Goal: Task Accomplishment & Management: Manage account settings

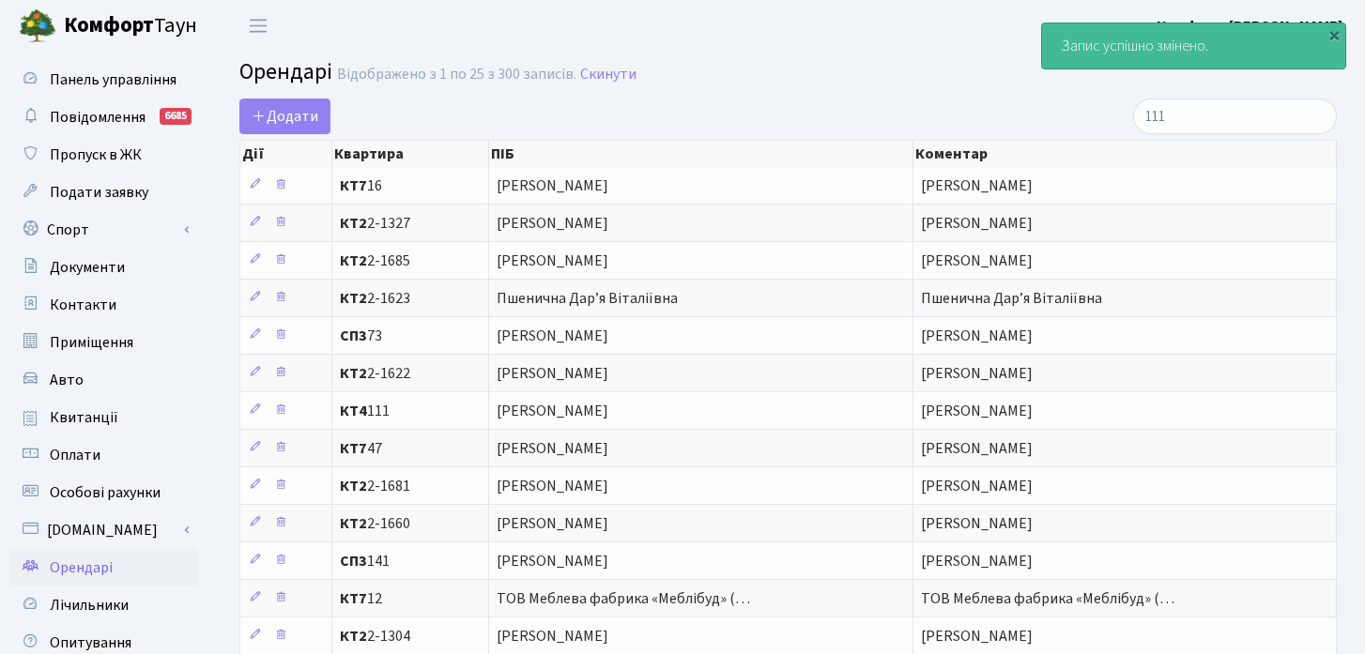
select select "25"
click at [1265, 115] on input "111" at bounding box center [1235, 117] width 204 height 36
click at [1317, 123] on input "111" at bounding box center [1235, 117] width 204 height 36
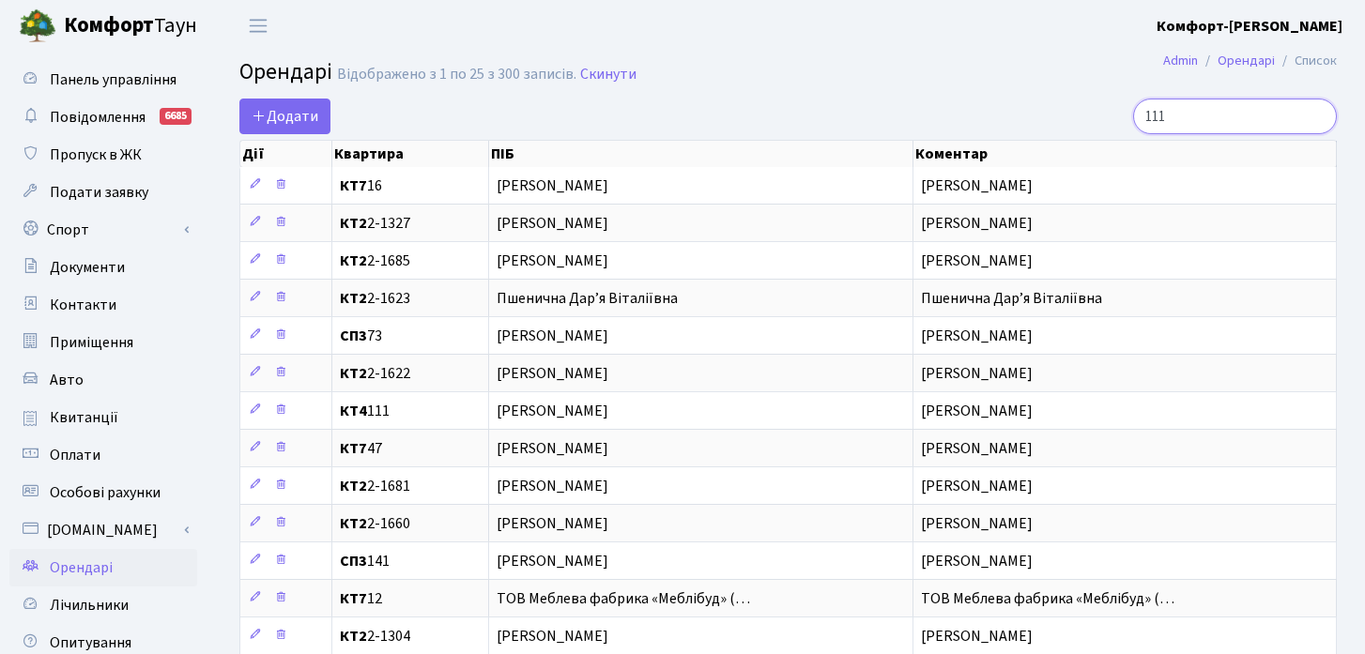
click at [1318, 116] on input "111" at bounding box center [1235, 117] width 204 height 36
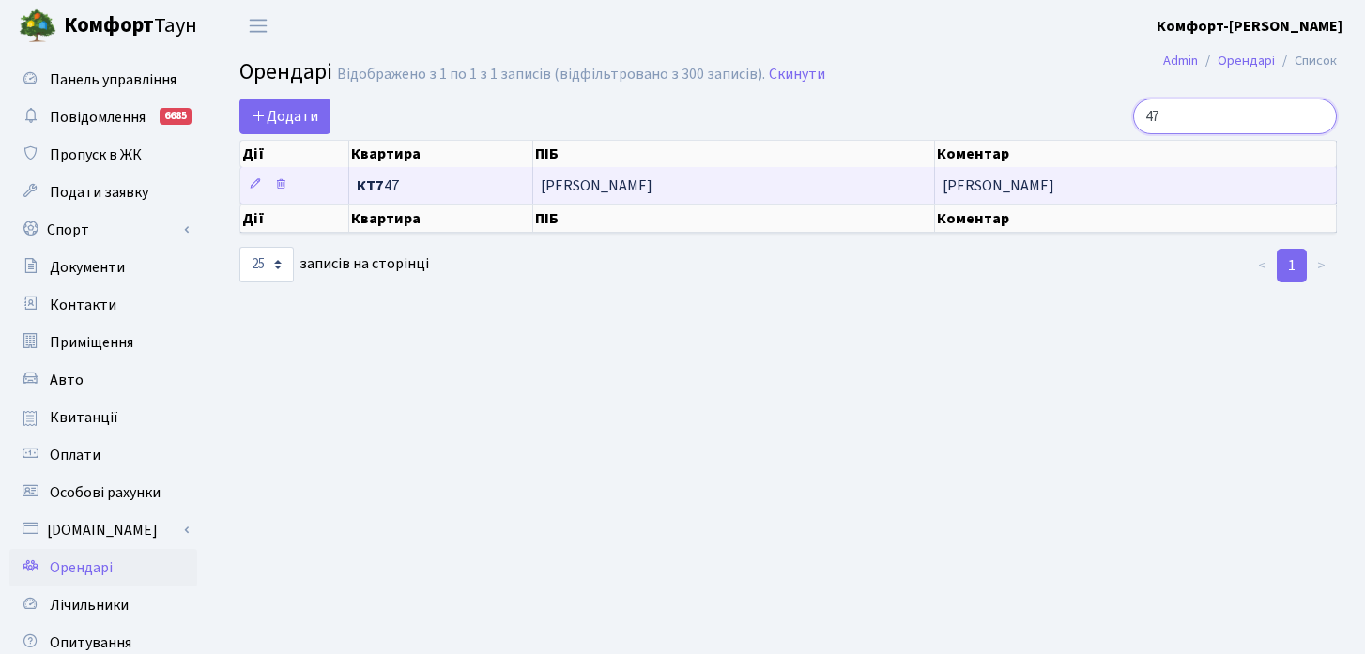
type input "47"
click at [726, 187] on span "[PERSON_NAME]" at bounding box center [734, 185] width 386 height 15
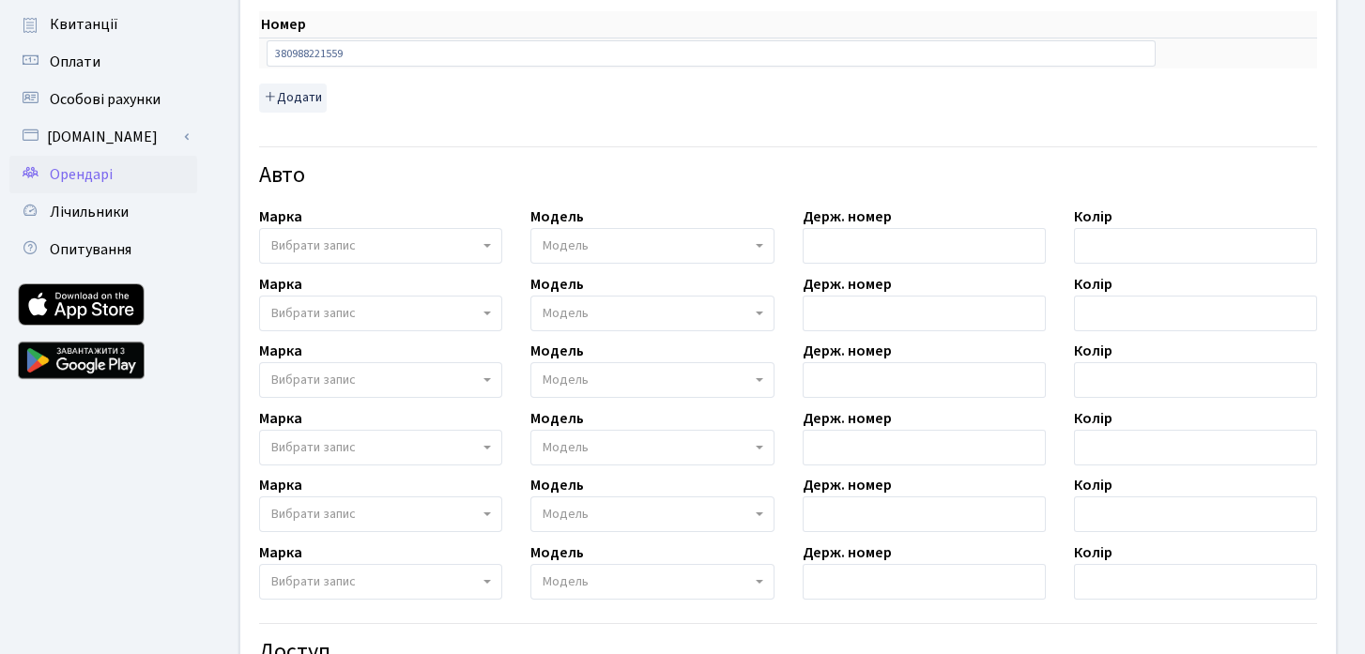
scroll to position [677, 0]
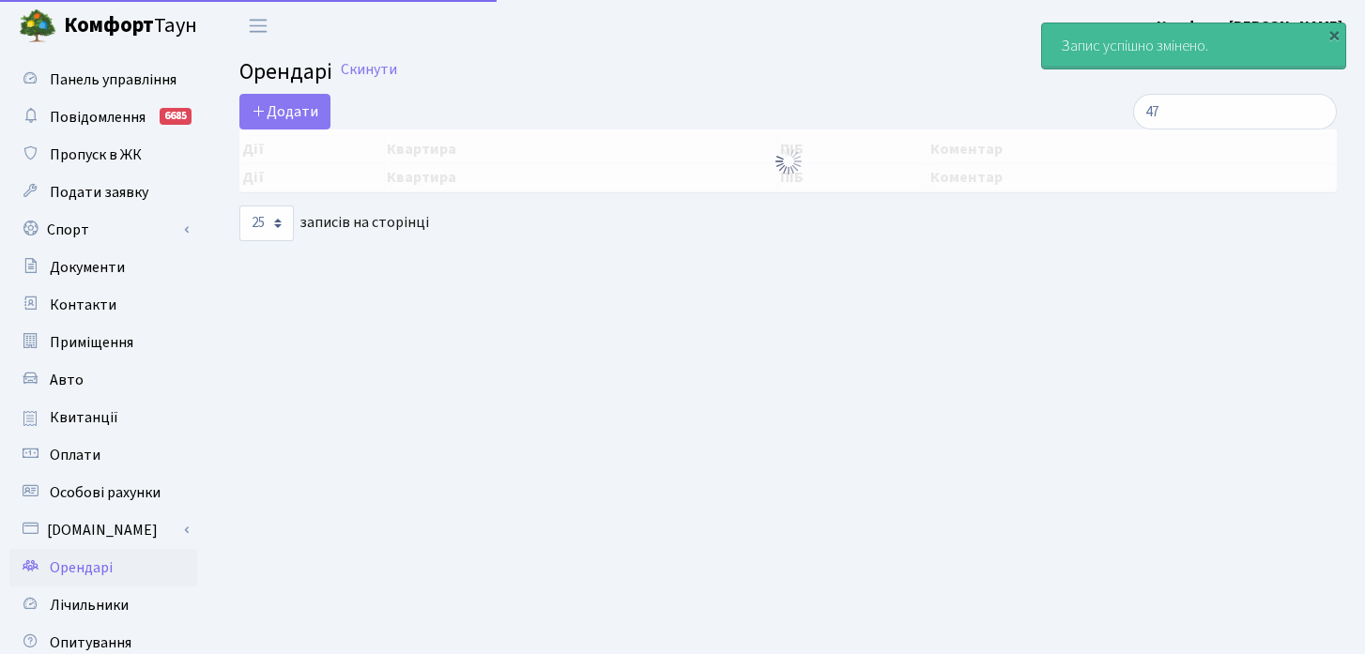
select select "25"
